Goal: Check status: Check status

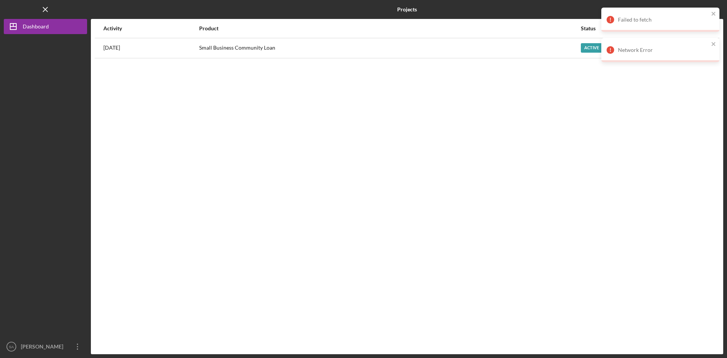
click at [473, 50] on div "Small Business Community Loan" at bounding box center [389, 48] width 381 height 19
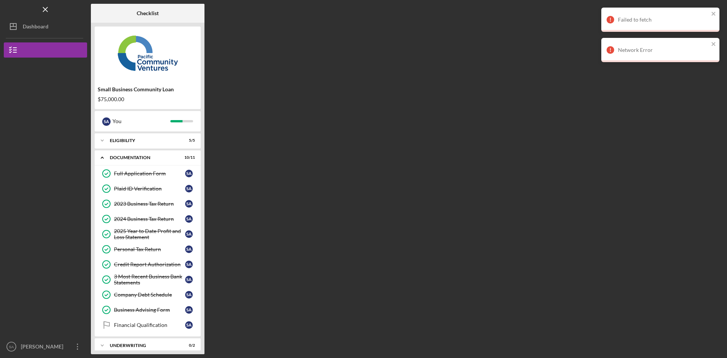
click at [40, 49] on button "Small Business Community Loan" at bounding box center [45, 49] width 83 height 15
click at [38, 24] on div "Dashboard" at bounding box center [36, 27] width 26 height 17
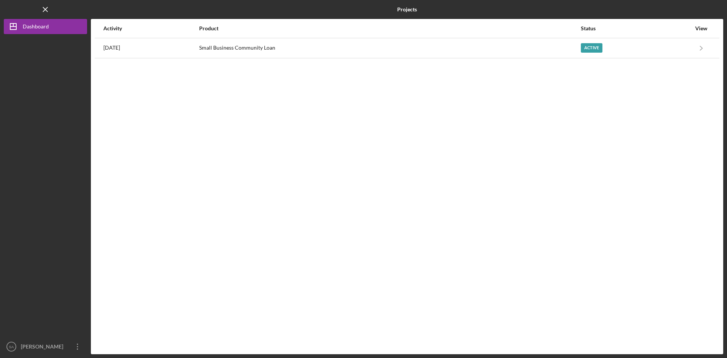
click at [287, 45] on div "Small Business Community Loan" at bounding box center [389, 48] width 381 height 19
